Goal: Use online tool/utility: Use online tool/utility

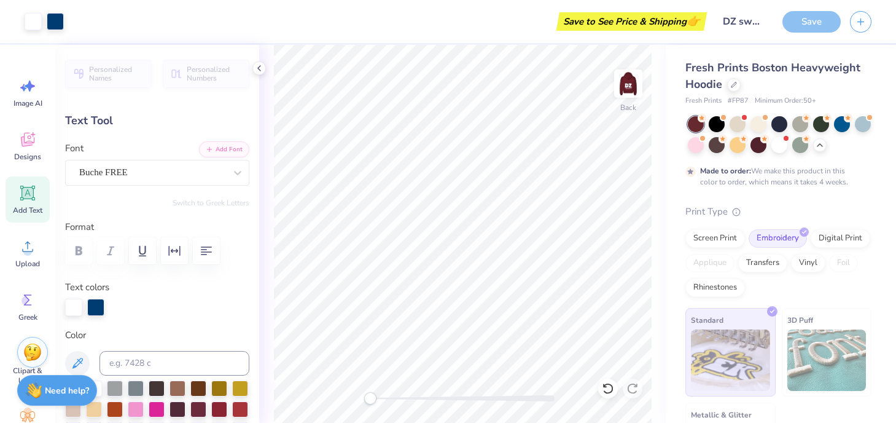
scroll to position [91, 0]
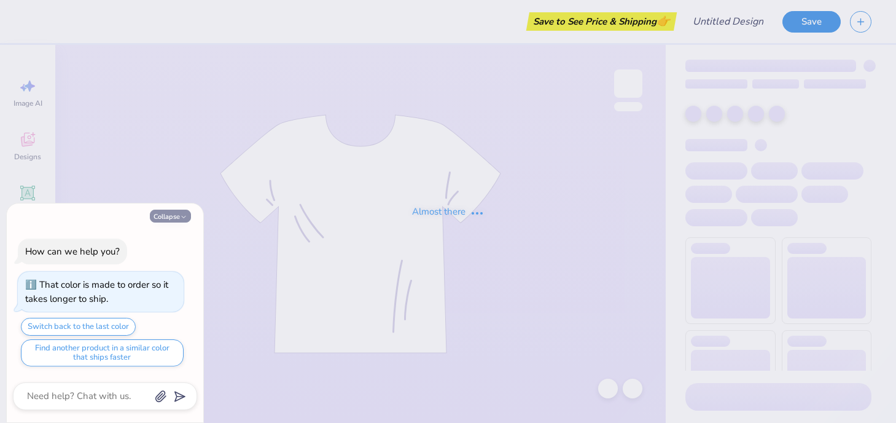
click at [174, 212] on button "Collapse" at bounding box center [170, 215] width 41 height 13
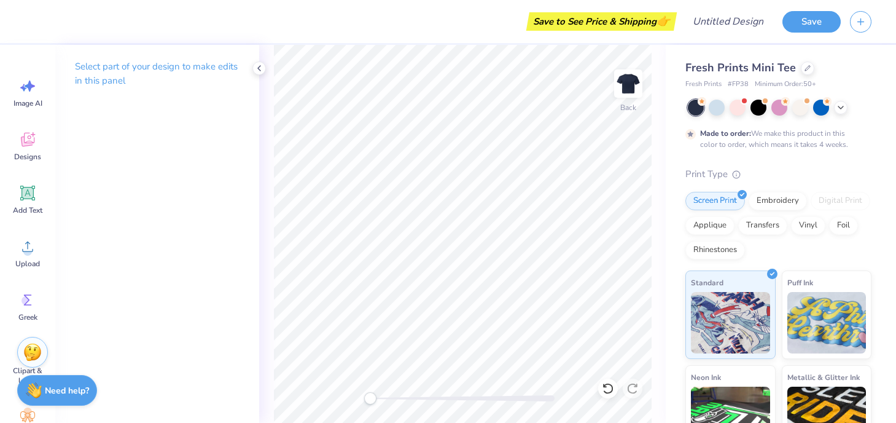
click at [843, 112] on div at bounding box center [780, 108] width 184 height 16
click at [837, 109] on icon at bounding box center [841, 106] width 10 height 10
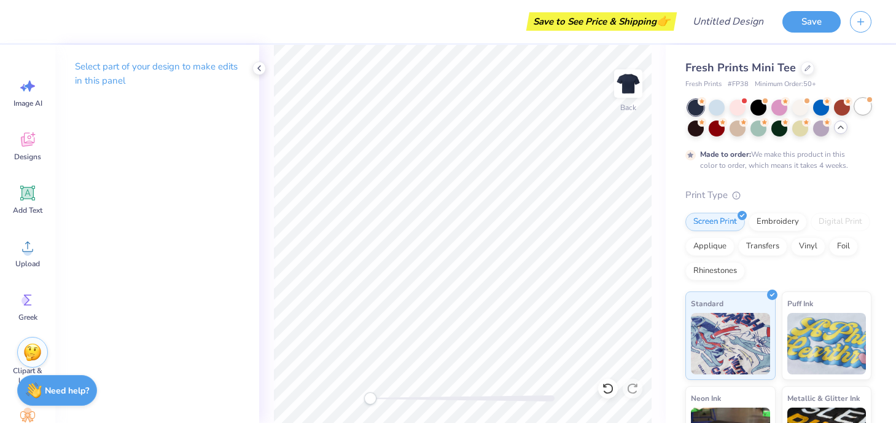
click at [865, 109] on div at bounding box center [863, 106] width 16 height 16
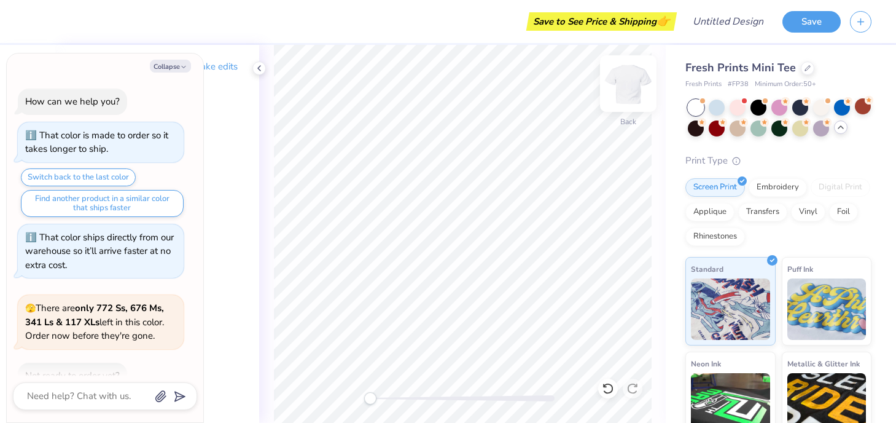
scroll to position [71, 0]
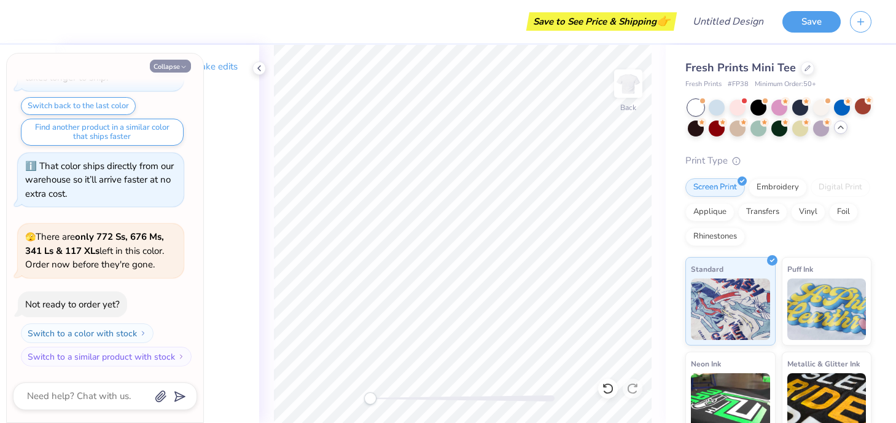
click at [187, 66] on button "Collapse" at bounding box center [170, 66] width 41 height 13
type textarea "x"
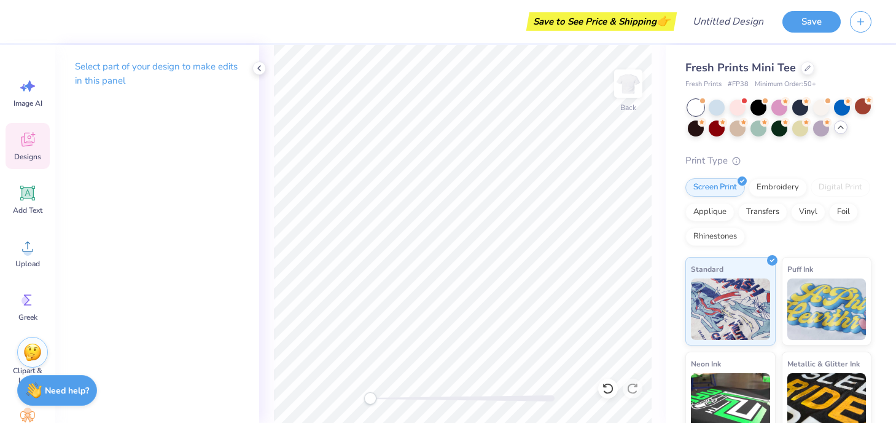
click at [31, 136] on icon at bounding box center [27, 139] width 18 height 18
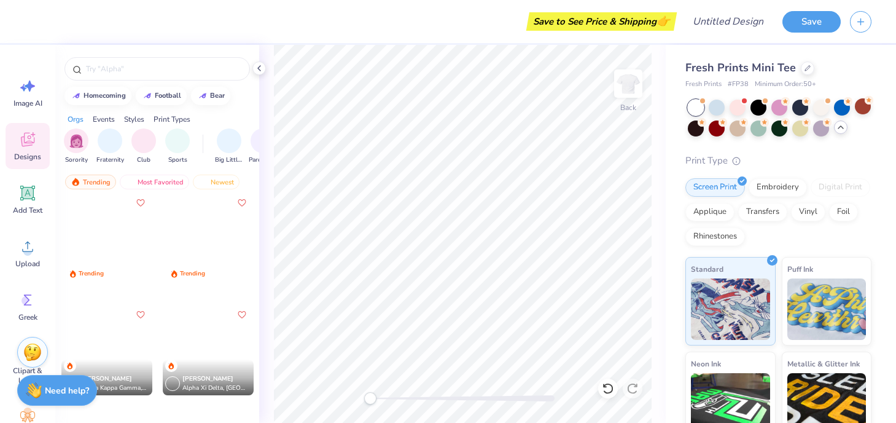
scroll to position [2013, 0]
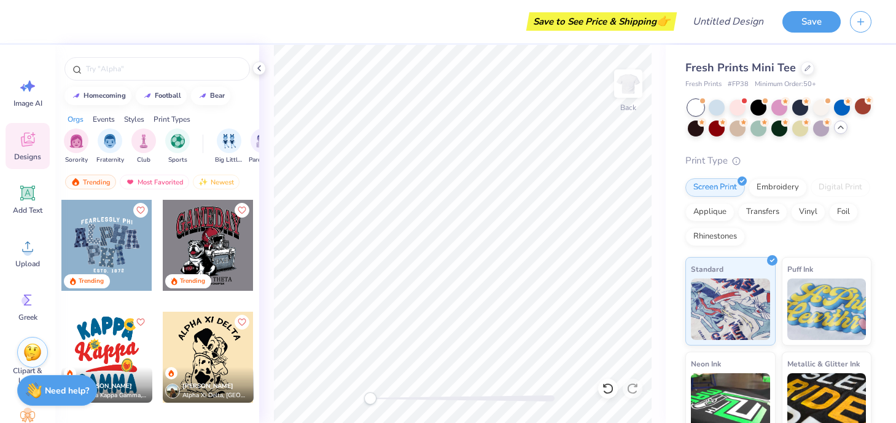
click at [182, 227] on div at bounding box center [208, 245] width 91 height 91
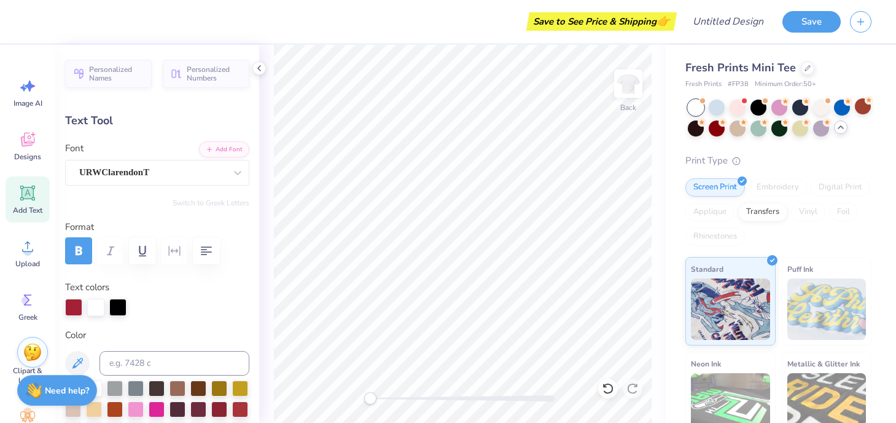
scroll to position [2, 0]
type textarea "DUDES DAY"
type input "7.94"
type input "3.99"
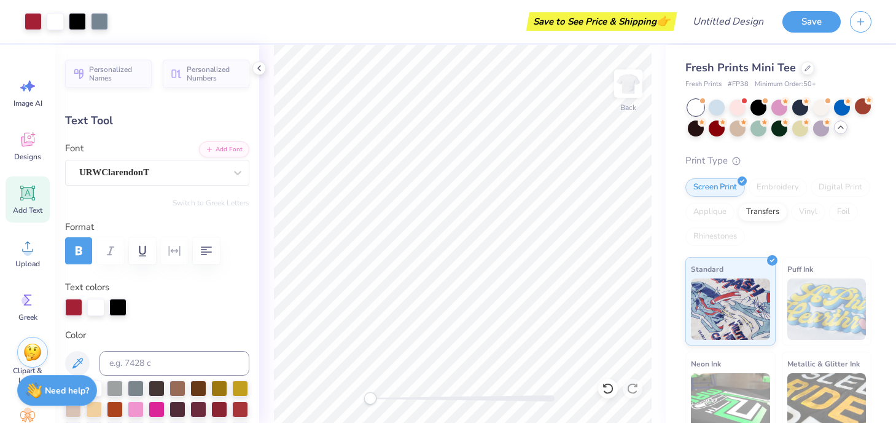
type input "4.38"
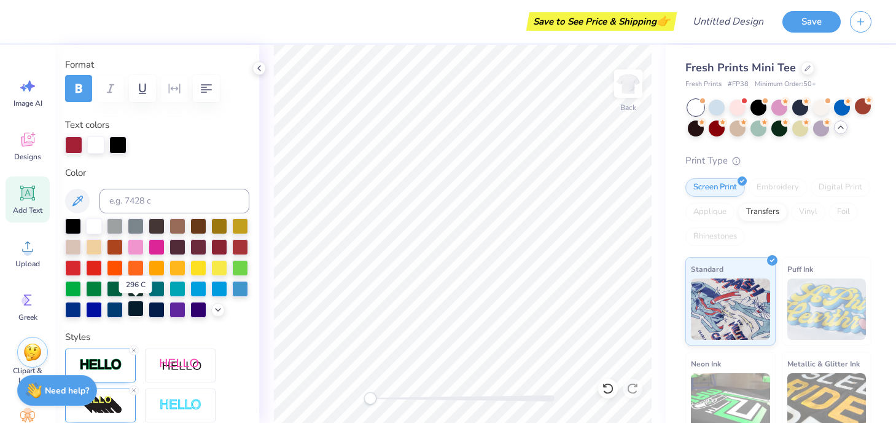
click at [133, 310] on div at bounding box center [136, 308] width 16 height 16
drag, startPoint x: 71, startPoint y: 229, endPoint x: 106, endPoint y: 229, distance: 35.0
click at [71, 229] on div at bounding box center [73, 226] width 16 height 16
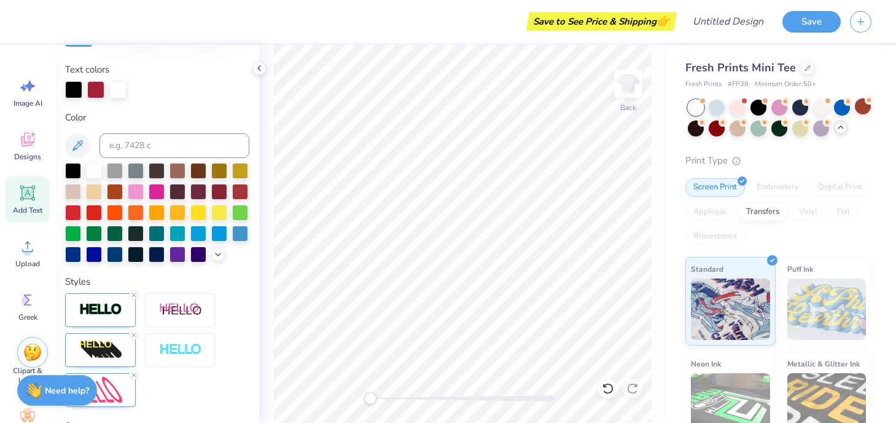
scroll to position [222, 0]
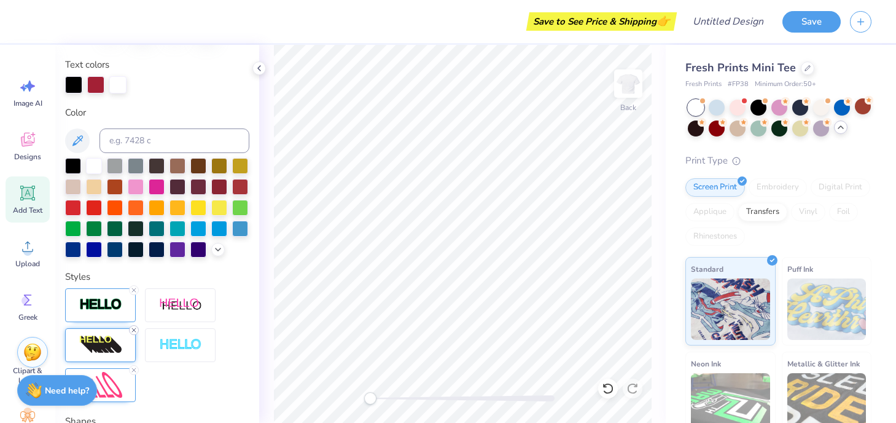
click at [134, 332] on icon at bounding box center [133, 329] width 7 height 7
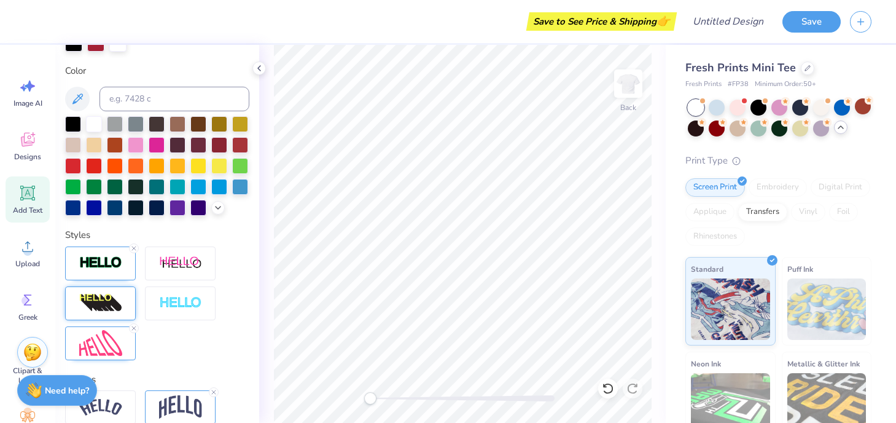
scroll to position [317, 0]
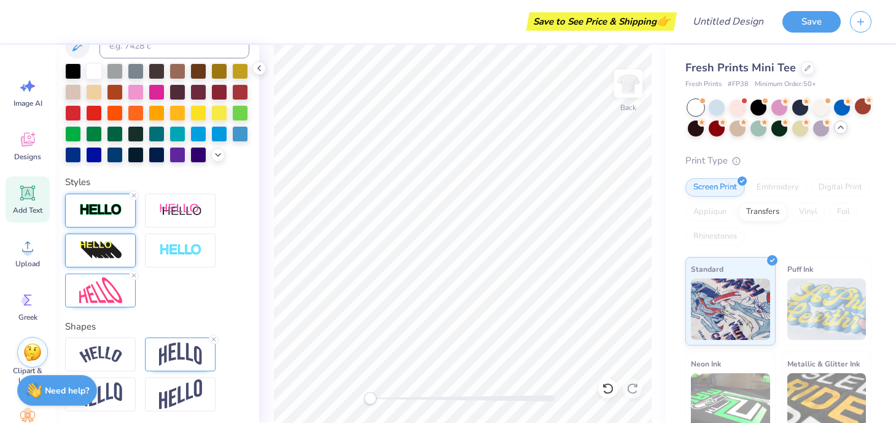
click at [106, 207] on img at bounding box center [100, 210] width 43 height 14
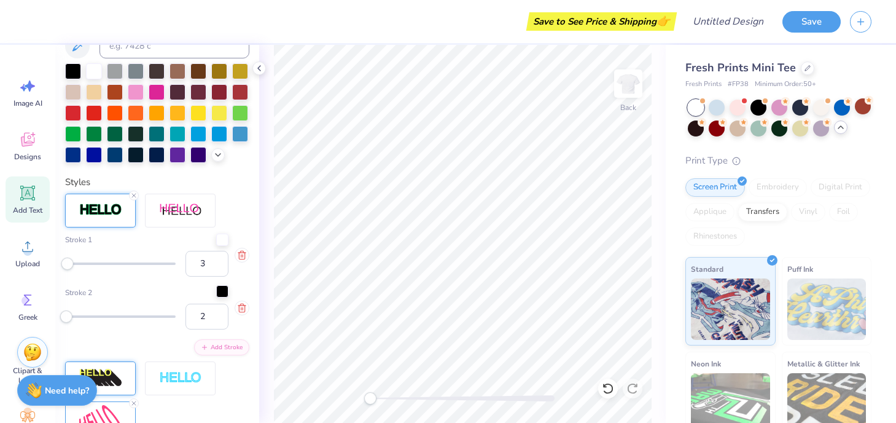
click at [221, 297] on div at bounding box center [222, 291] width 12 height 12
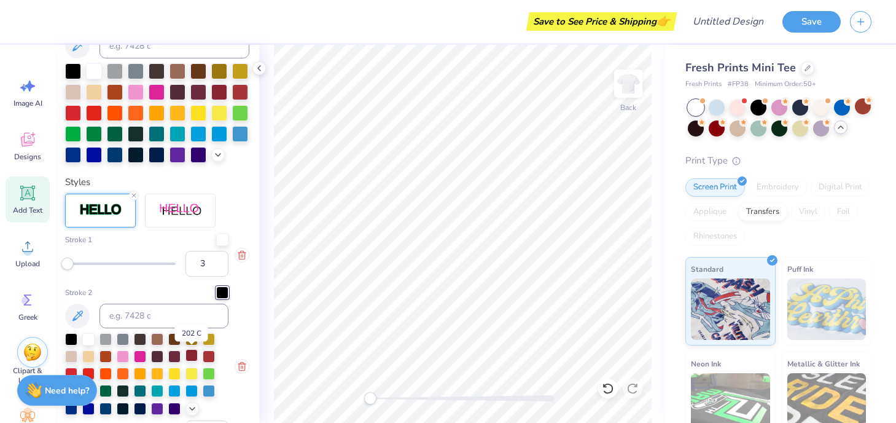
click at [191, 359] on div at bounding box center [192, 355] width 12 height 12
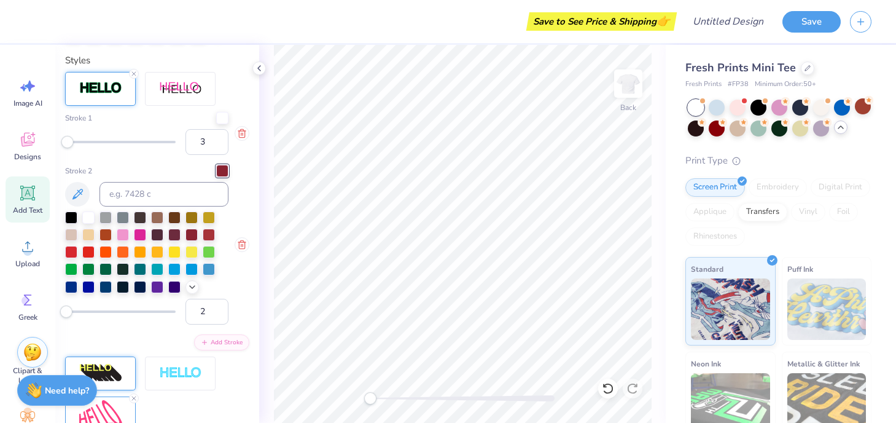
scroll to position [442, 0]
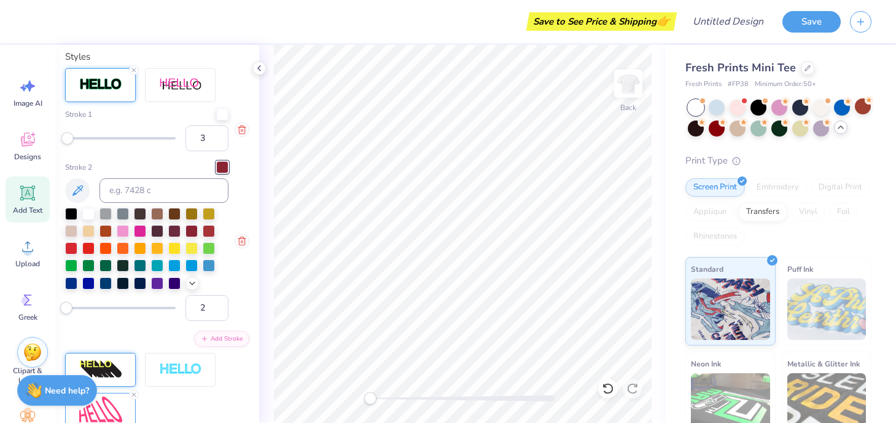
type input "1"
drag, startPoint x: 66, startPoint y: 310, endPoint x: 55, endPoint y: 310, distance: 11.1
click at [55, 310] on div "Personalized Names Personalized Numbers Text Tool Add Font Font URWClarendonT S…" at bounding box center [157, 234] width 204 height 378
type input "3"
click at [67, 310] on div "Accessibility label" at bounding box center [66, 308] width 12 height 12
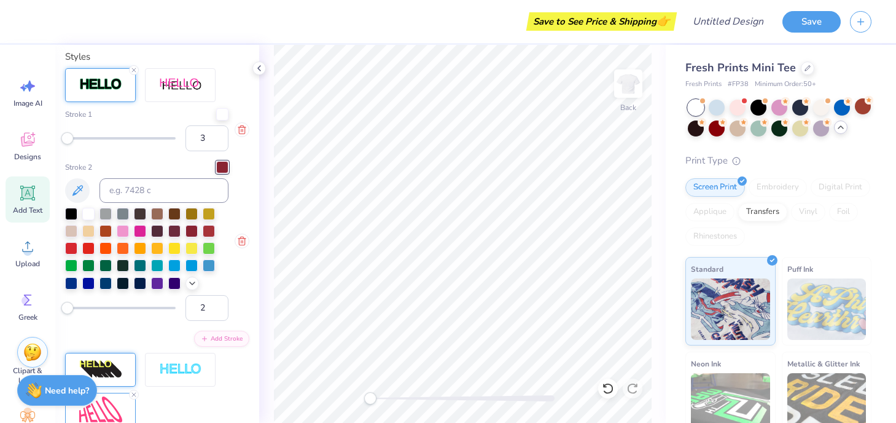
type input "1"
click at [65, 310] on div "Accessibility label" at bounding box center [65, 308] width 12 height 12
click at [207, 307] on input "1" at bounding box center [207, 308] width 43 height 26
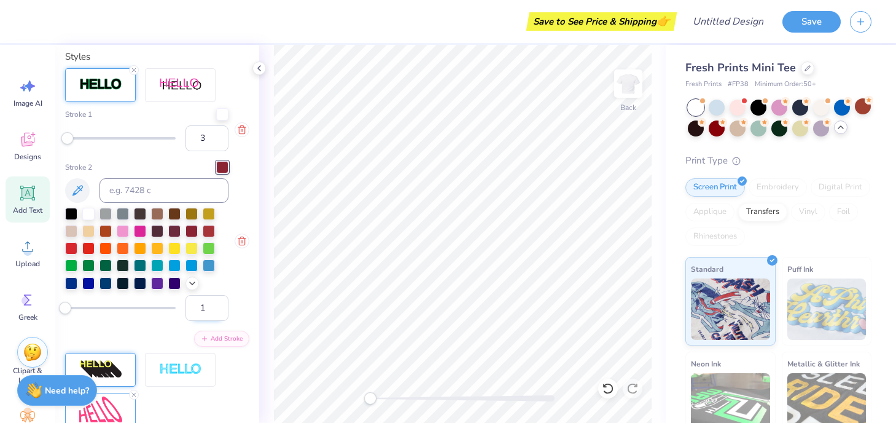
click at [207, 307] on input "1" at bounding box center [207, 308] width 43 height 26
click at [218, 305] on input "2" at bounding box center [207, 308] width 43 height 26
type input "3"
click at [217, 305] on input "3" at bounding box center [207, 308] width 43 height 26
click at [217, 133] on input "4" at bounding box center [207, 138] width 43 height 26
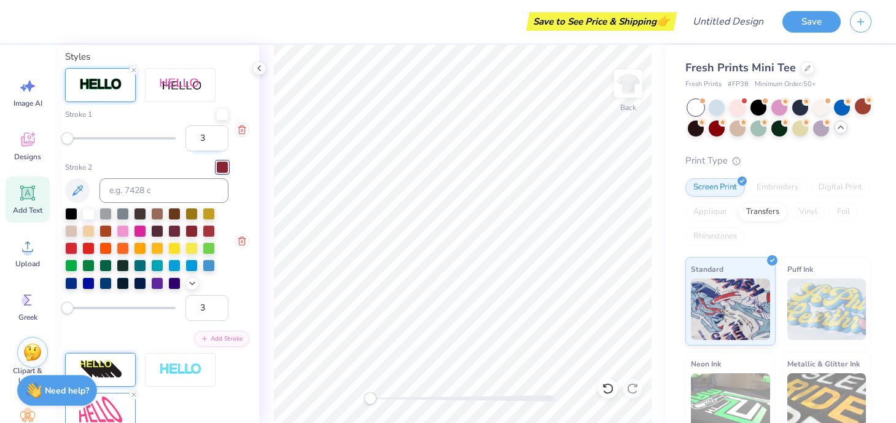
click at [219, 143] on input "3" at bounding box center [207, 138] width 43 height 26
type input "2"
click at [219, 143] on input "2" at bounding box center [207, 138] width 43 height 26
type input "3.54"
click at [219, 313] on input "2" at bounding box center [207, 308] width 43 height 26
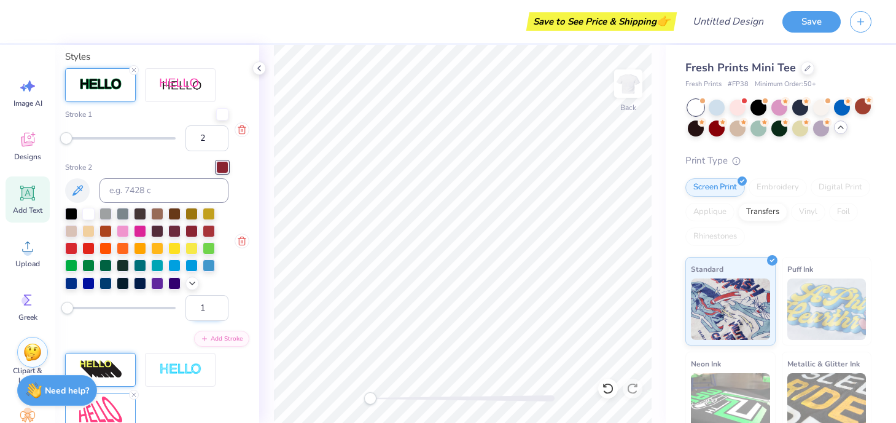
type input "1"
click at [219, 313] on input "1" at bounding box center [207, 308] width 43 height 26
type input "3"
click at [216, 135] on input "3" at bounding box center [207, 138] width 43 height 26
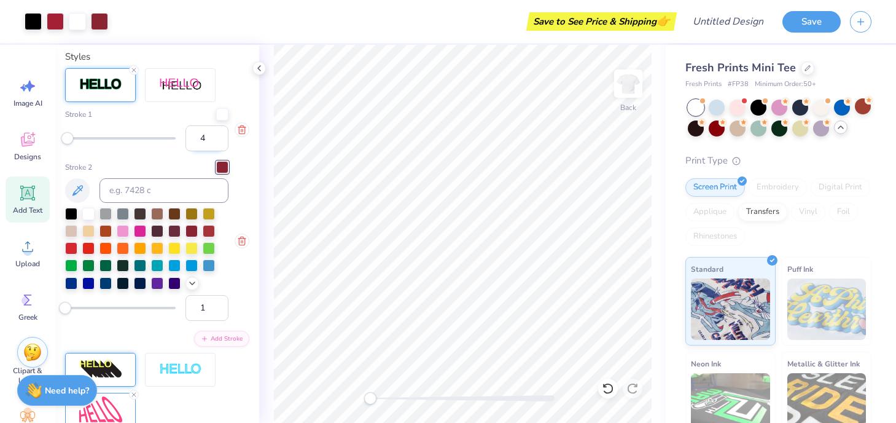
type input "4"
click at [219, 135] on input "4" at bounding box center [207, 138] width 43 height 26
click at [220, 144] on input "3" at bounding box center [207, 138] width 43 height 26
type input "2"
click at [220, 144] on input "2" at bounding box center [207, 138] width 43 height 26
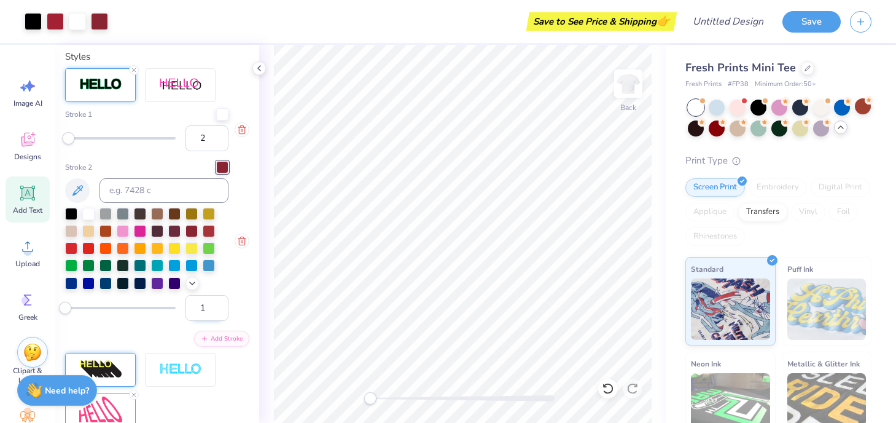
type input "2"
click at [219, 303] on input "2" at bounding box center [207, 308] width 43 height 26
type input "7.89"
type input "3.50"
type input "1.23"
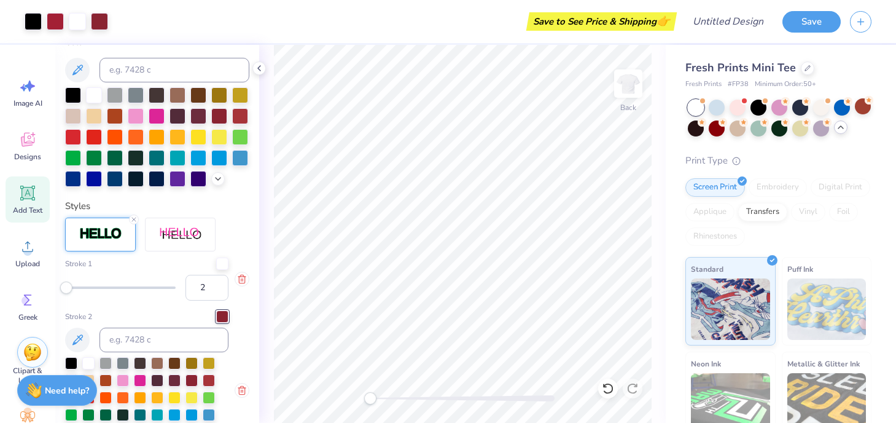
scroll to position [489, 0]
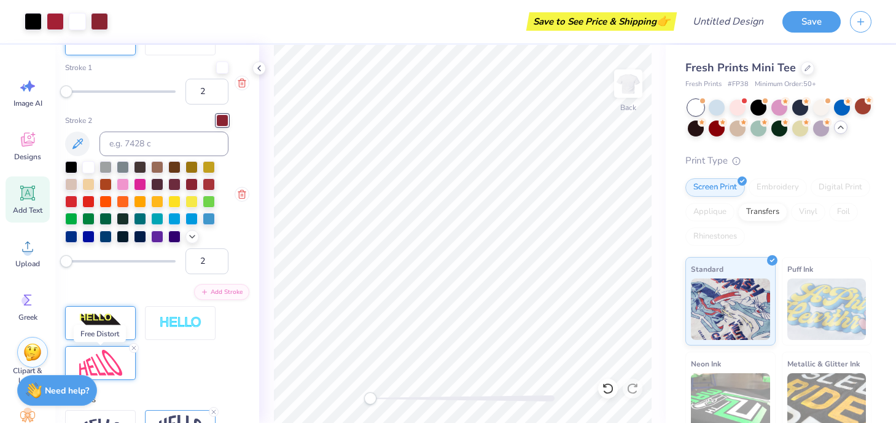
click at [106, 368] on img at bounding box center [100, 363] width 43 height 26
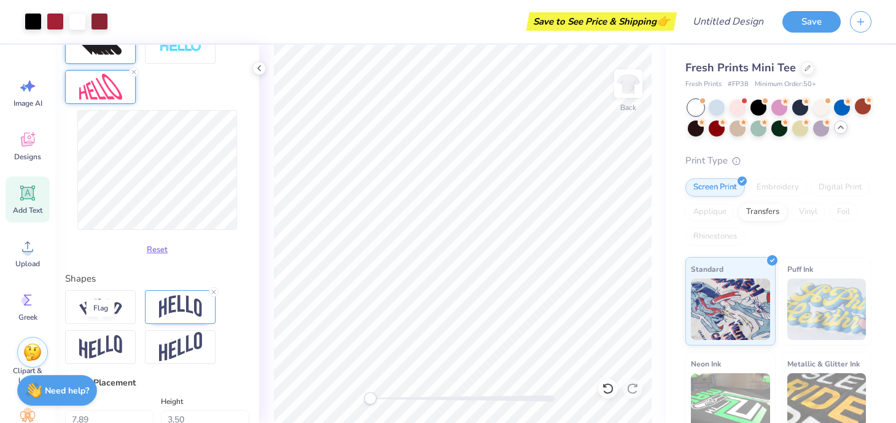
scroll to position [532, 0]
